Goal: Information Seeking & Learning: Learn about a topic

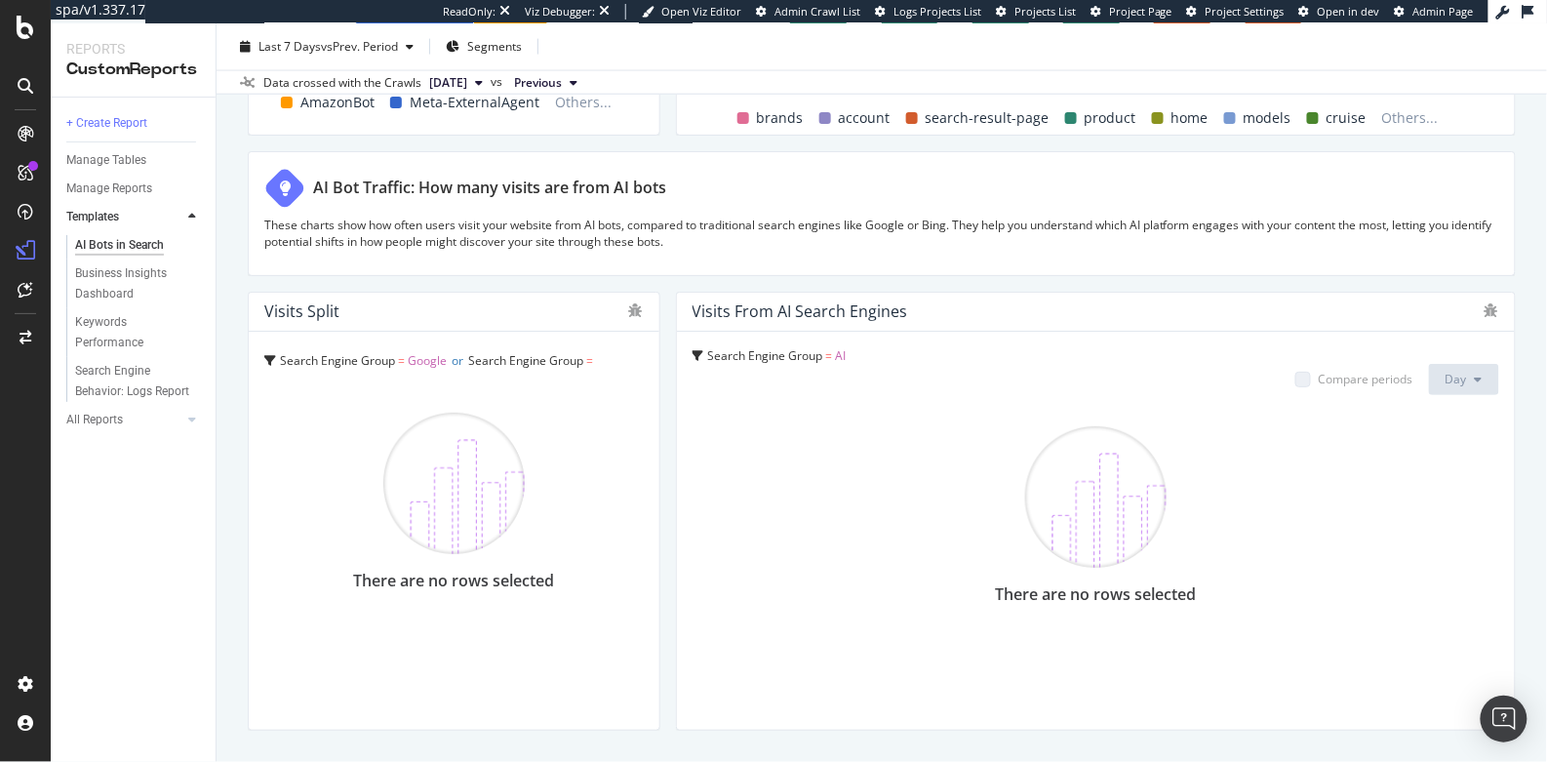
scroll to position [3379, 0]
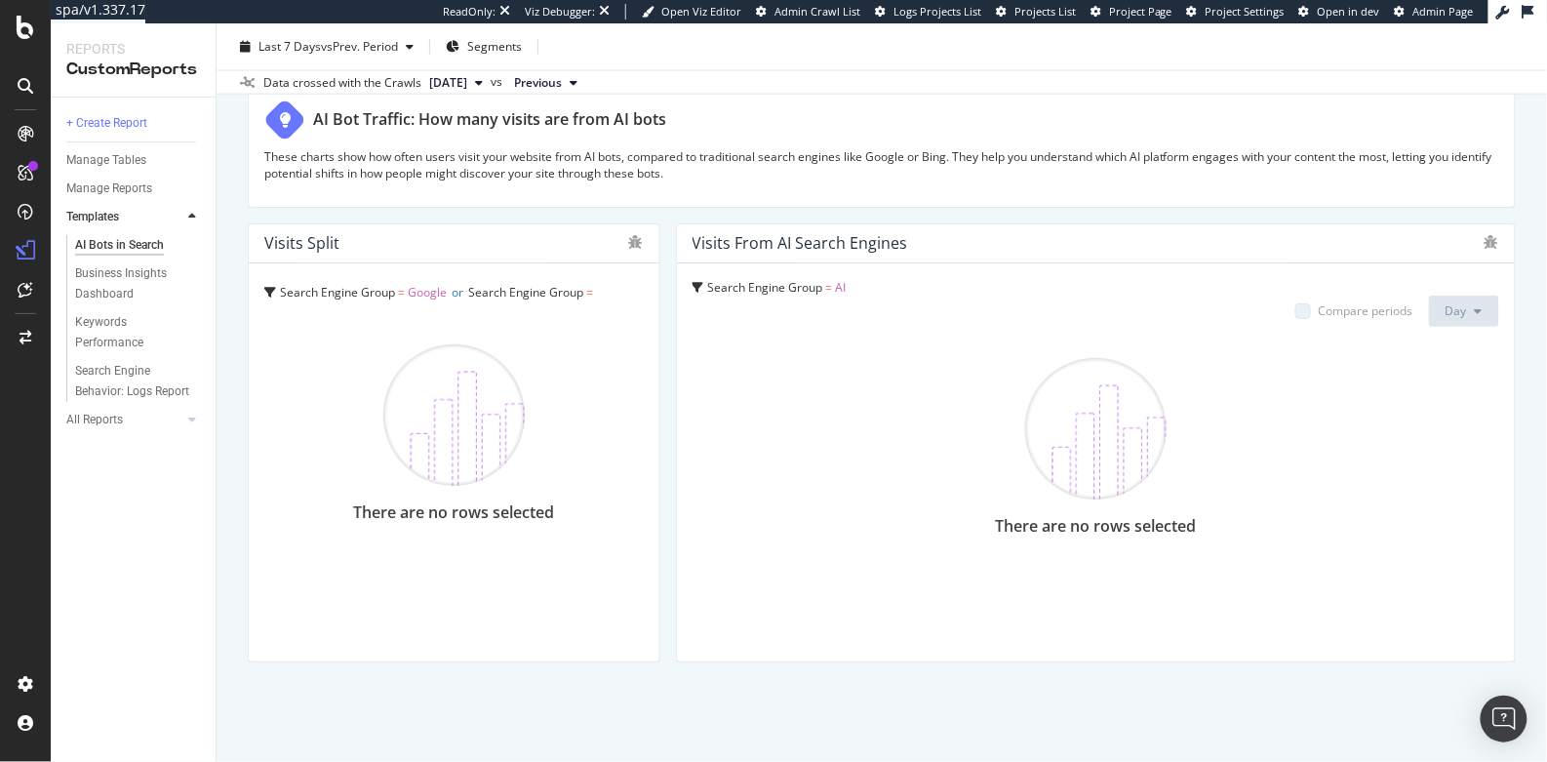
click at [491, 455] on img at bounding box center [453, 414] width 141 height 141
click at [427, 295] on span "Google" at bounding box center [427, 292] width 39 height 17
click at [512, 361] on img at bounding box center [453, 414] width 141 height 141
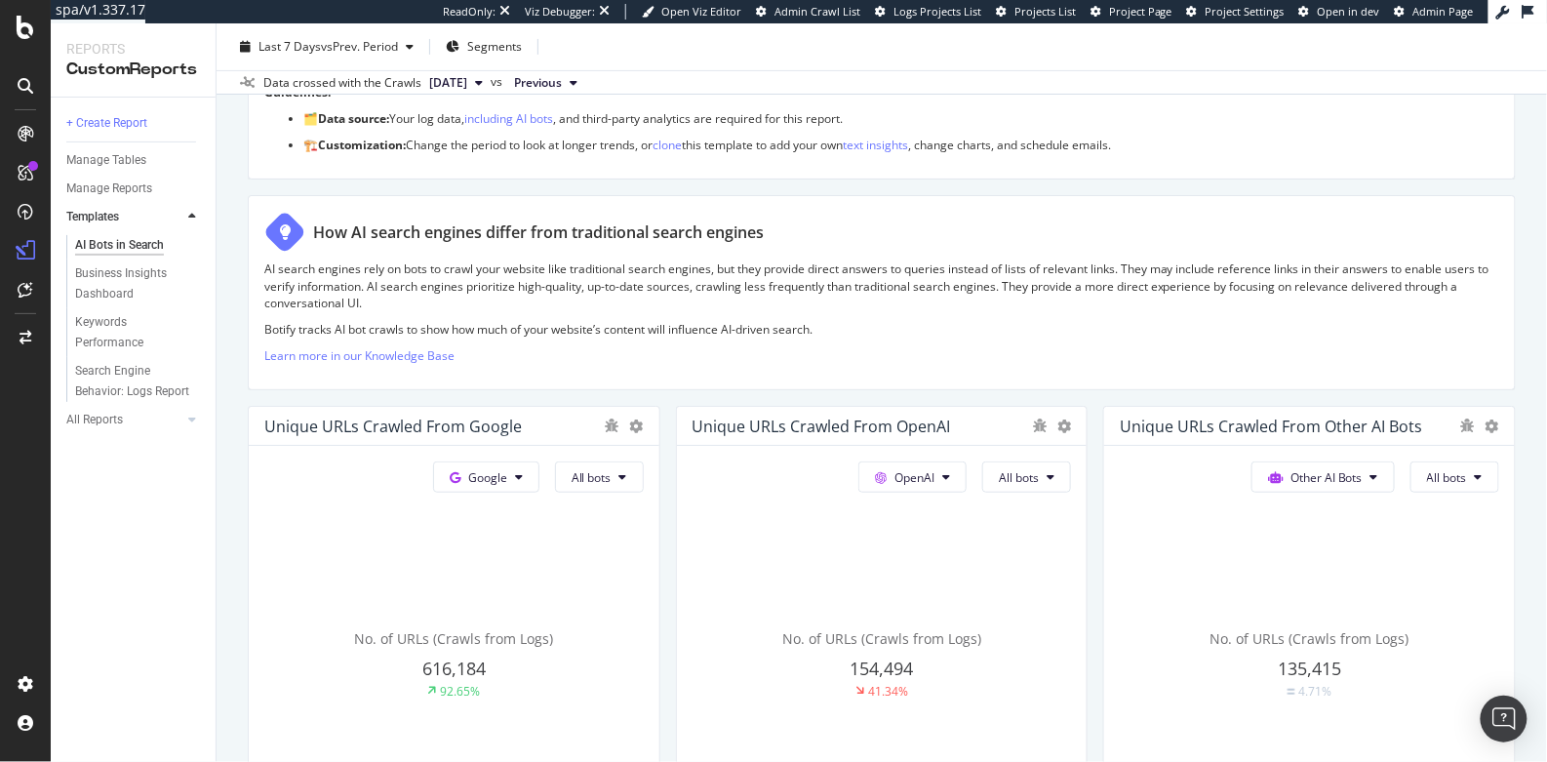
scroll to position [0, 0]
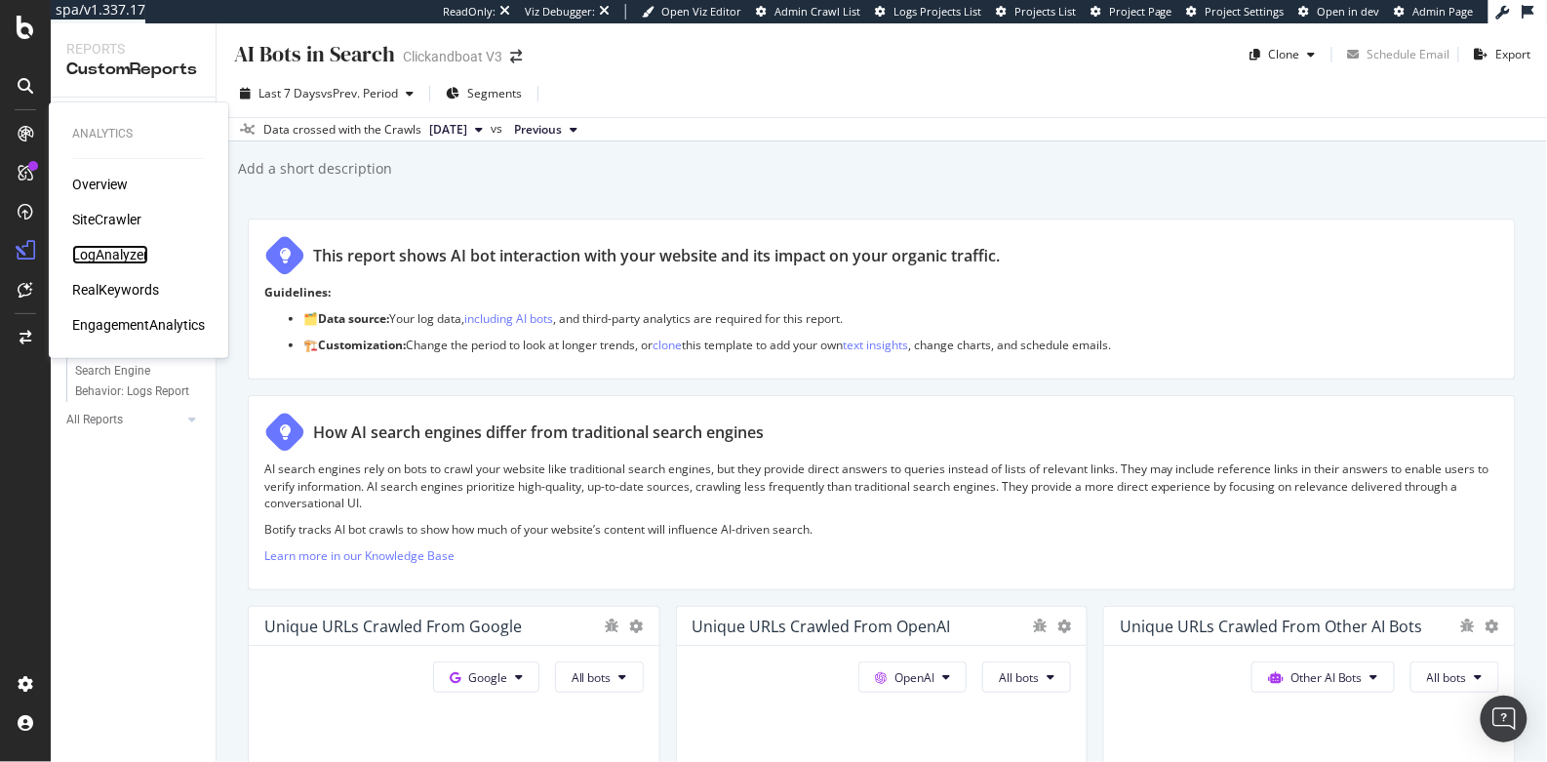
click at [93, 258] on div "LogAnalyzer" at bounding box center [110, 255] width 76 height 20
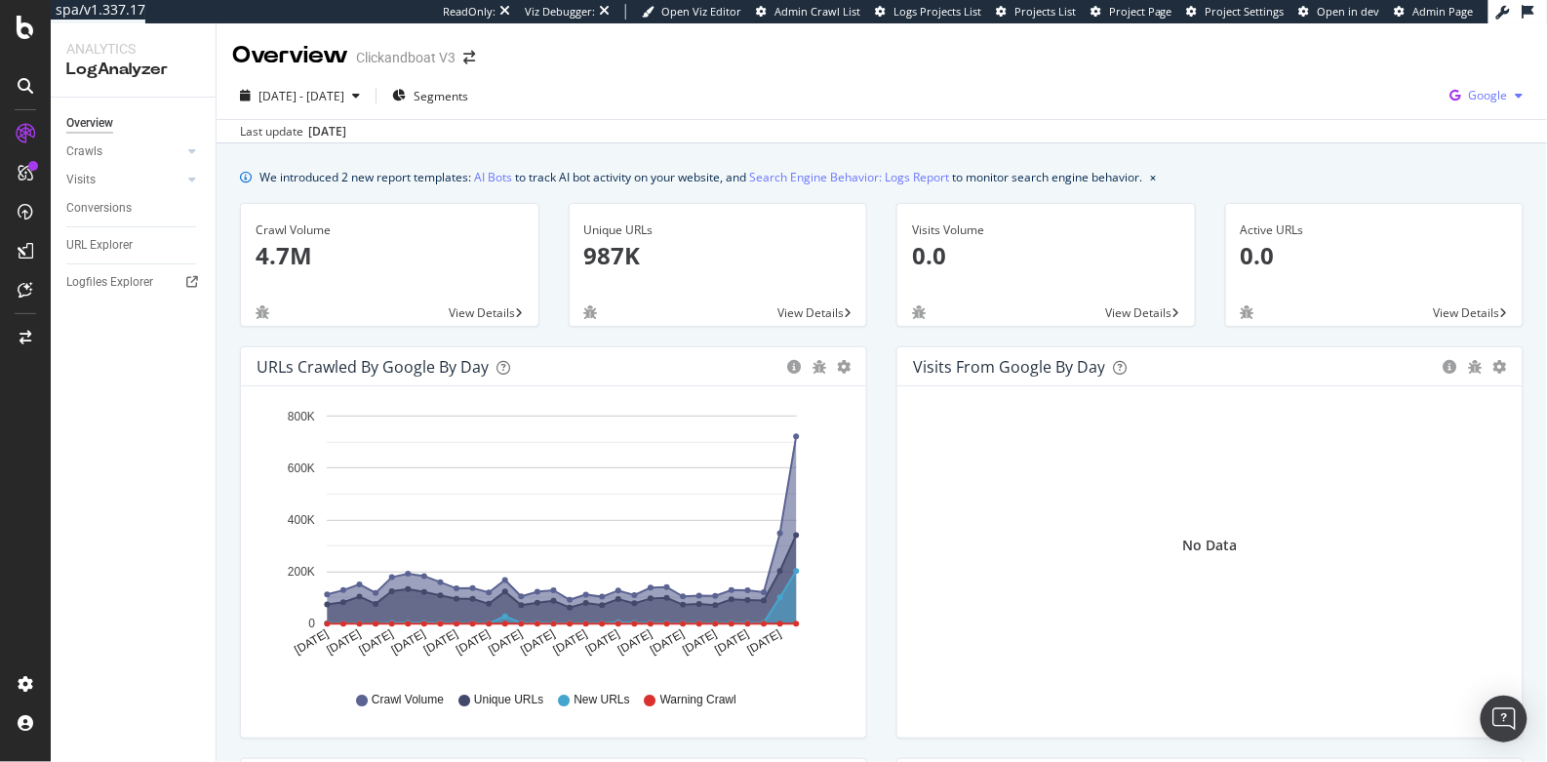
click at [1475, 92] on span "Google" at bounding box center [1488, 95] width 39 height 17
click at [1365, 88] on div "Bing" at bounding box center [1360, 78] width 135 height 28
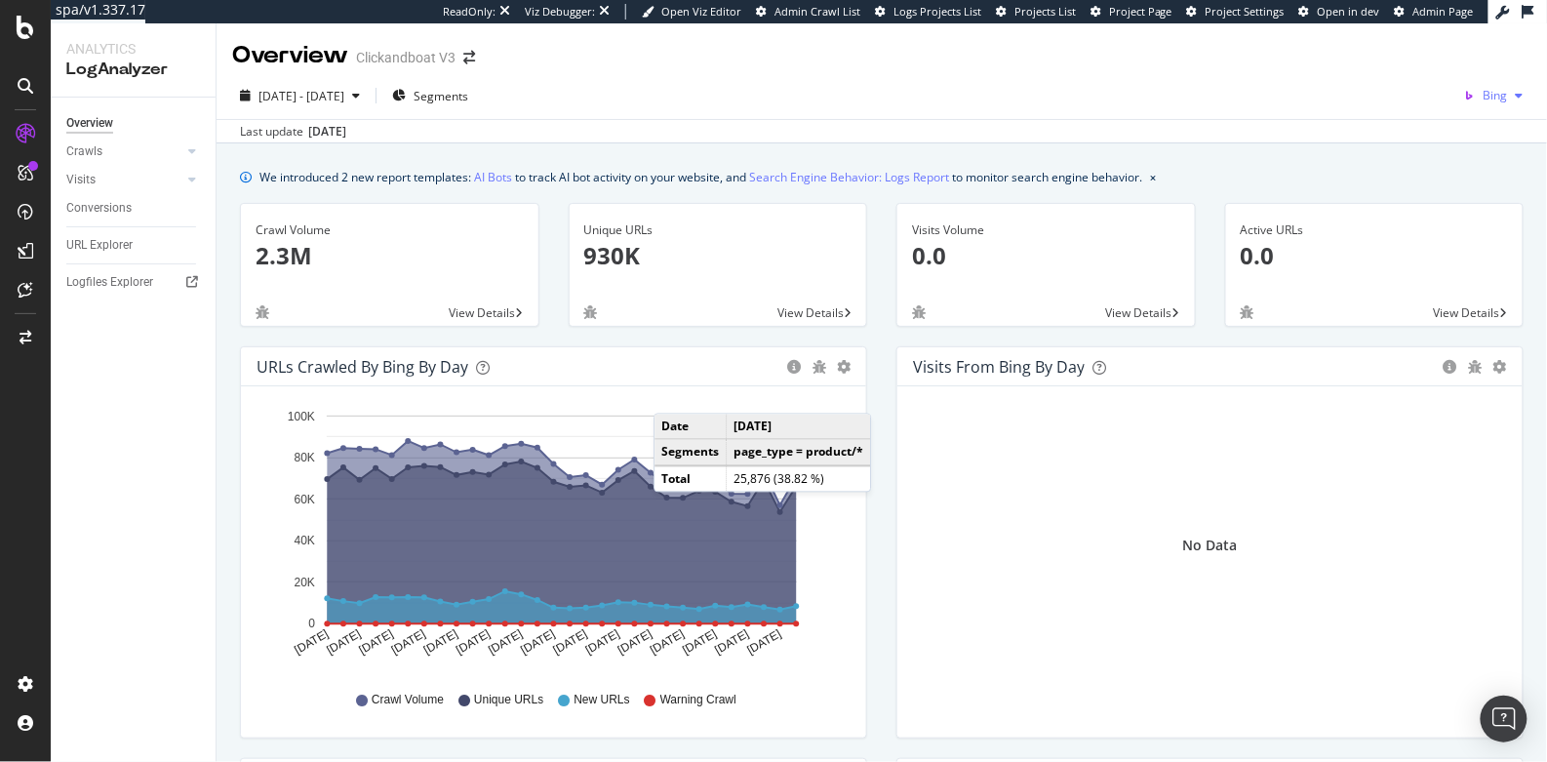
click at [1493, 102] on div "Bing" at bounding box center [1494, 95] width 75 height 29
click at [1345, 43] on span at bounding box center [1333, 42] width 23 height 23
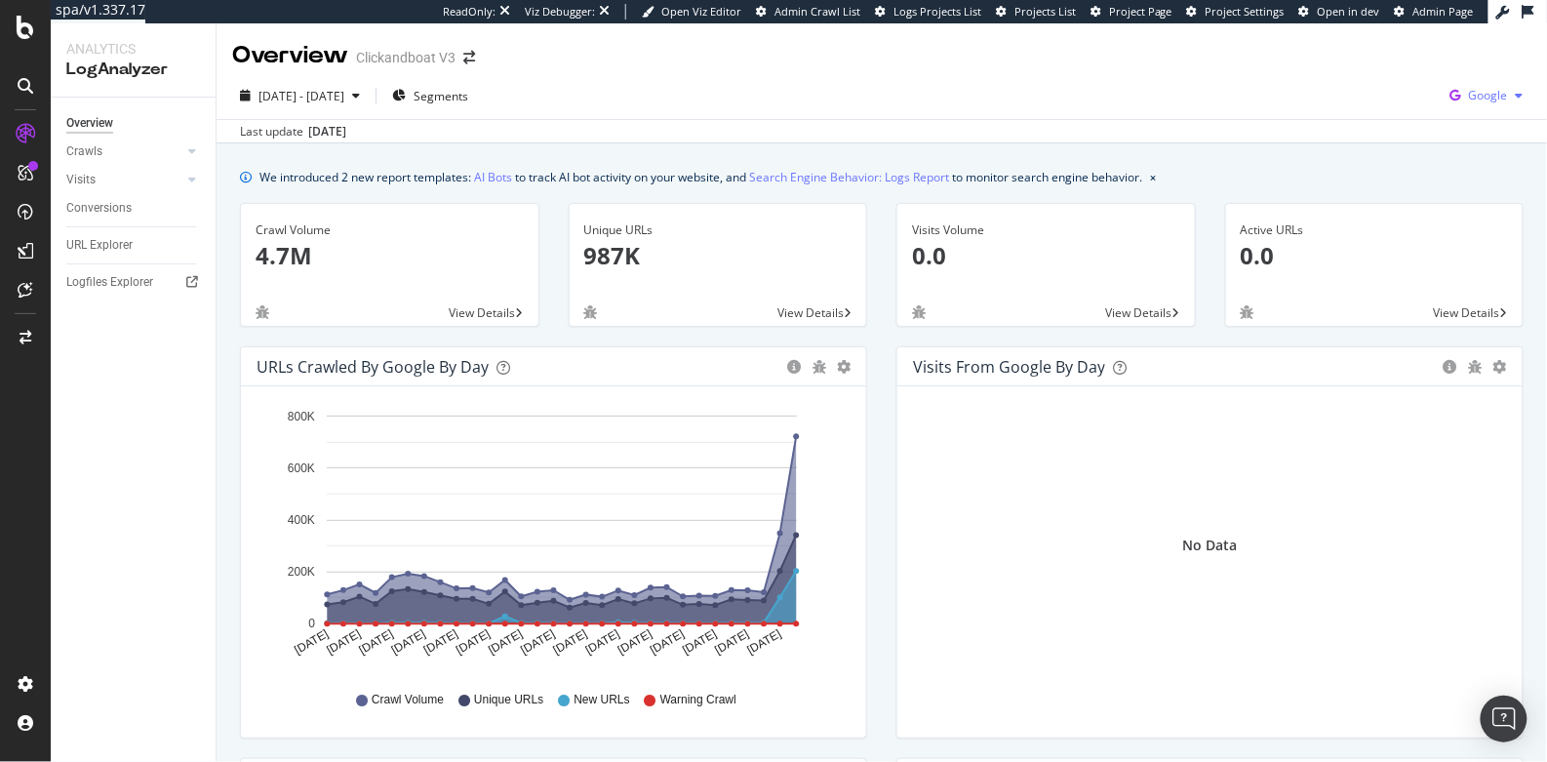
click at [1472, 93] on span "Google" at bounding box center [1488, 95] width 39 height 17
click at [1360, 110] on span "OpenAI" at bounding box center [1376, 115] width 72 height 18
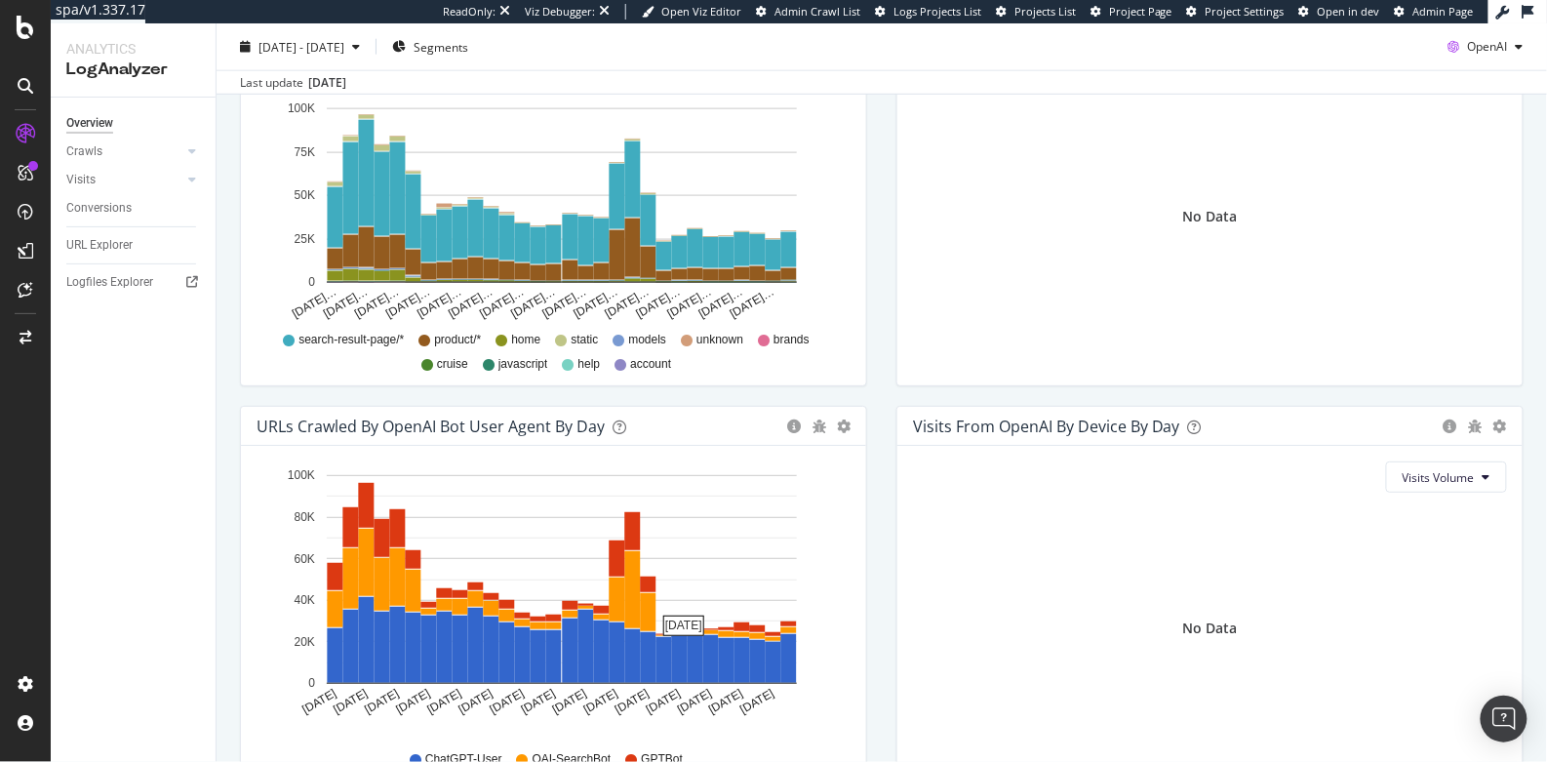
scroll to position [884, 0]
